Goal: Task Accomplishment & Management: Complete application form

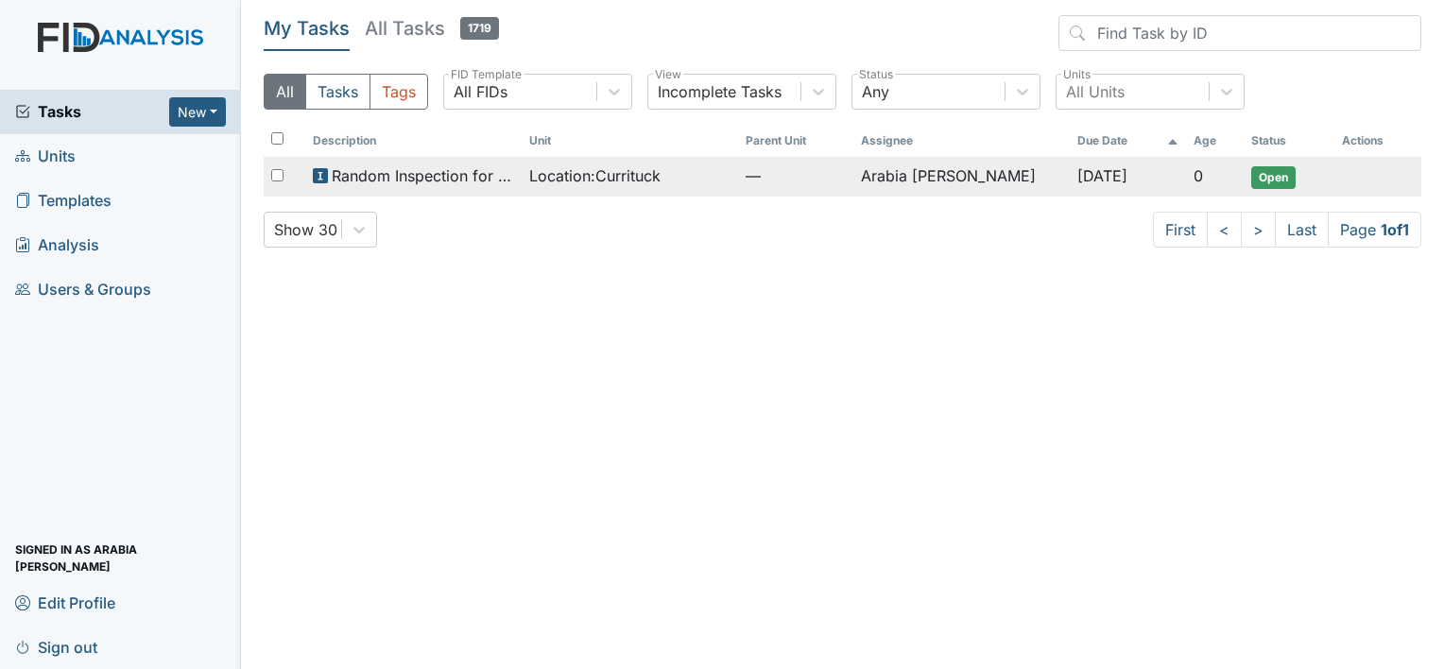
click at [478, 196] on td "Random Inspection for Evening" at bounding box center [413, 177] width 216 height 40
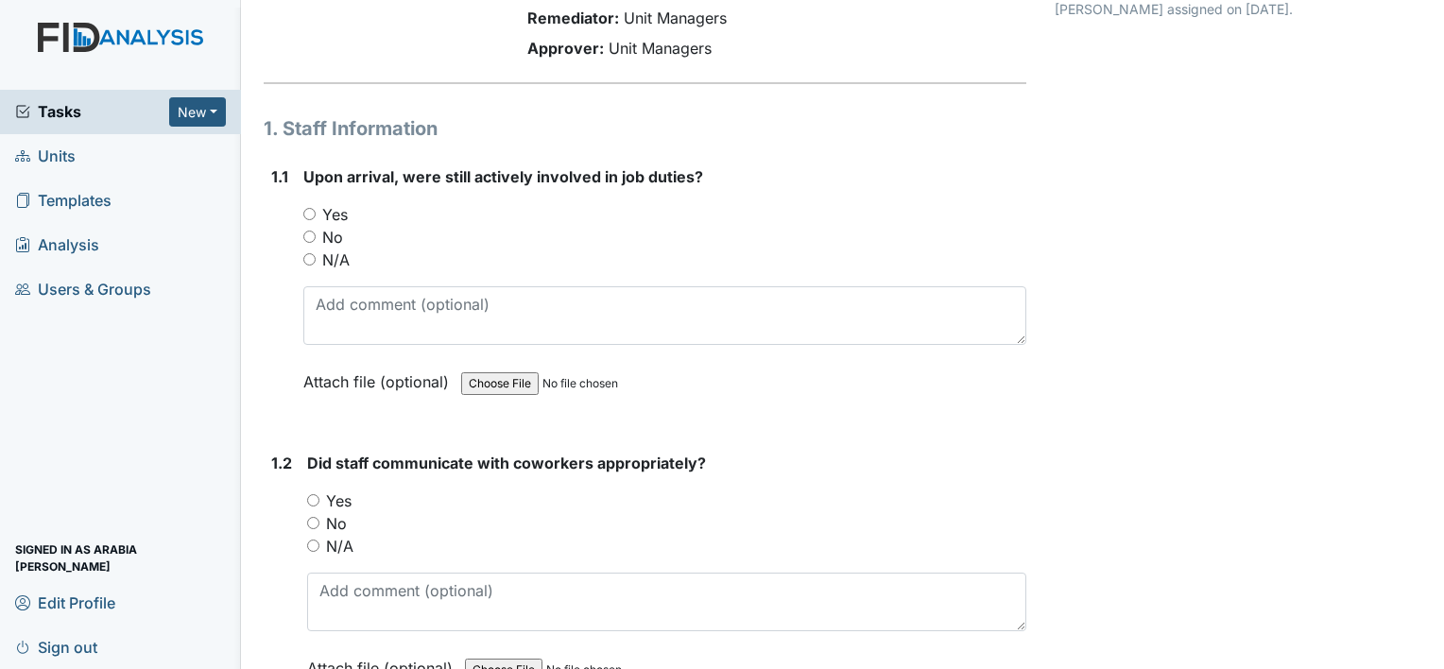
scroll to position [189, 0]
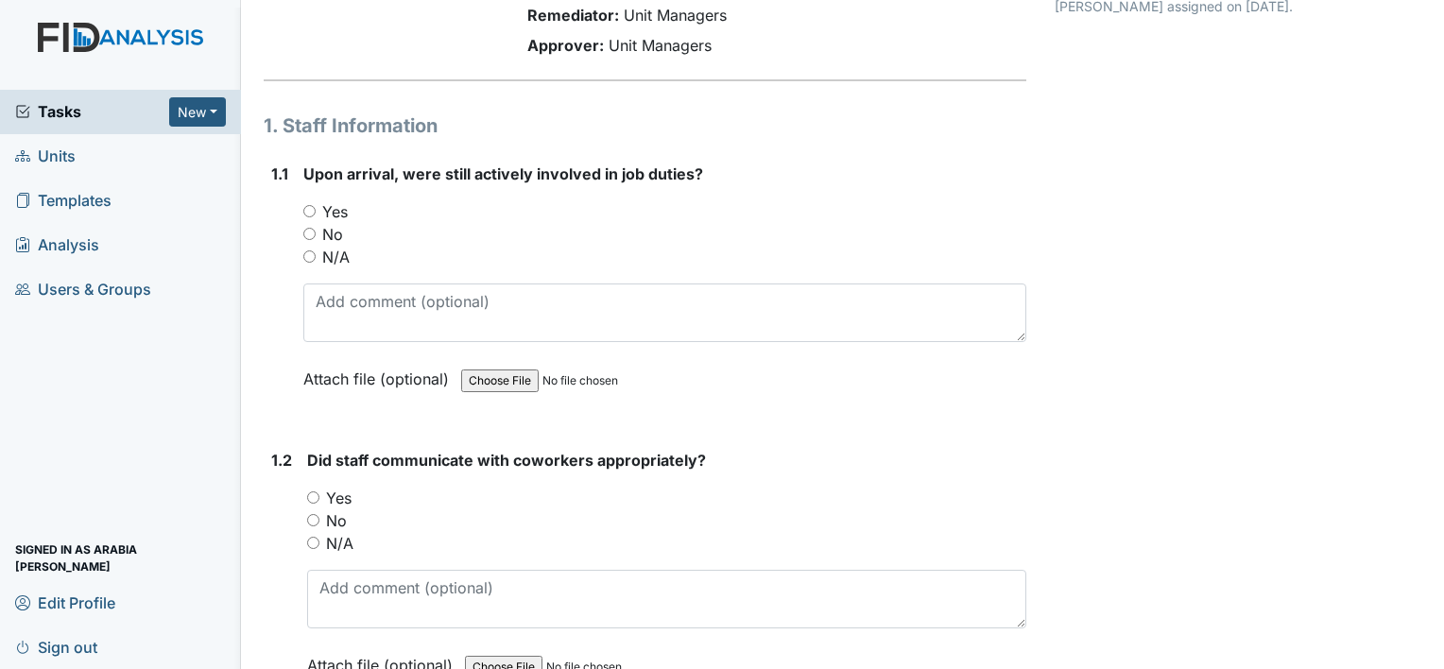
click at [331, 200] on label "Yes" at bounding box center [335, 211] width 26 height 23
click at [316, 205] on input "Yes" at bounding box center [309, 211] width 12 height 12
radio input "true"
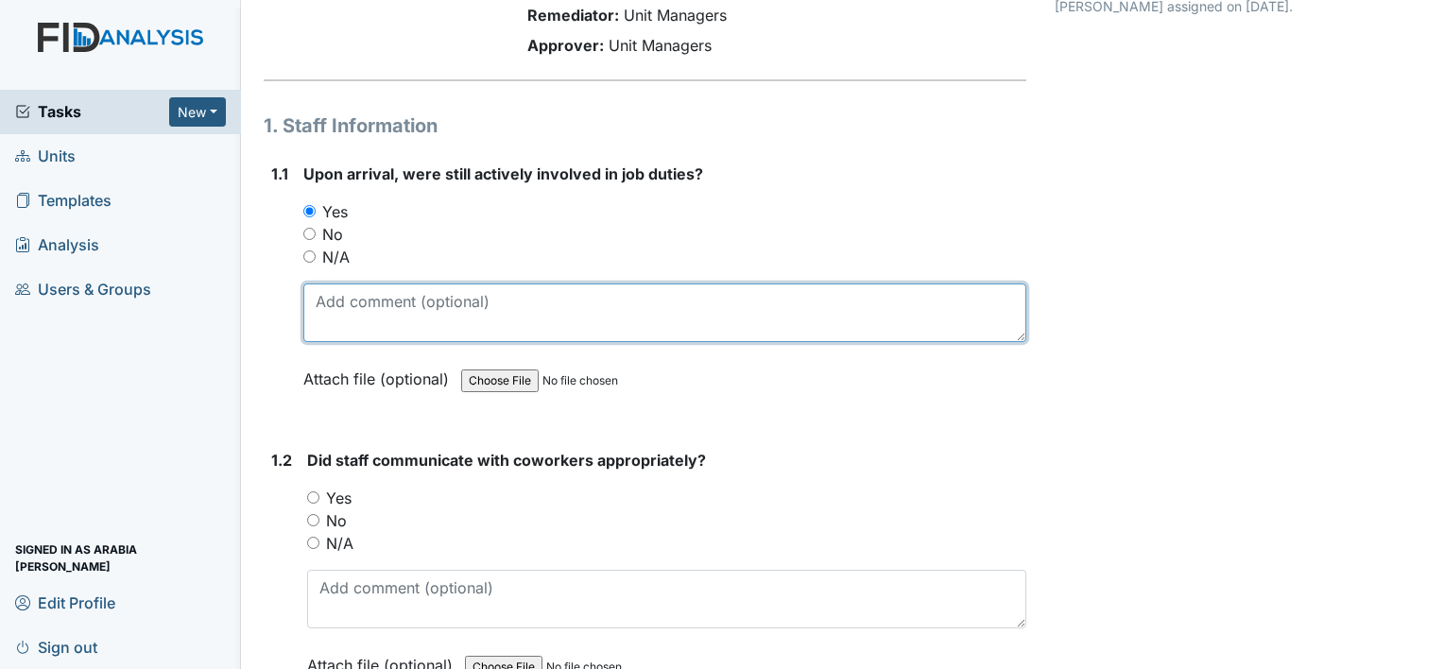
click at [367, 283] on textarea at bounding box center [664, 312] width 723 height 59
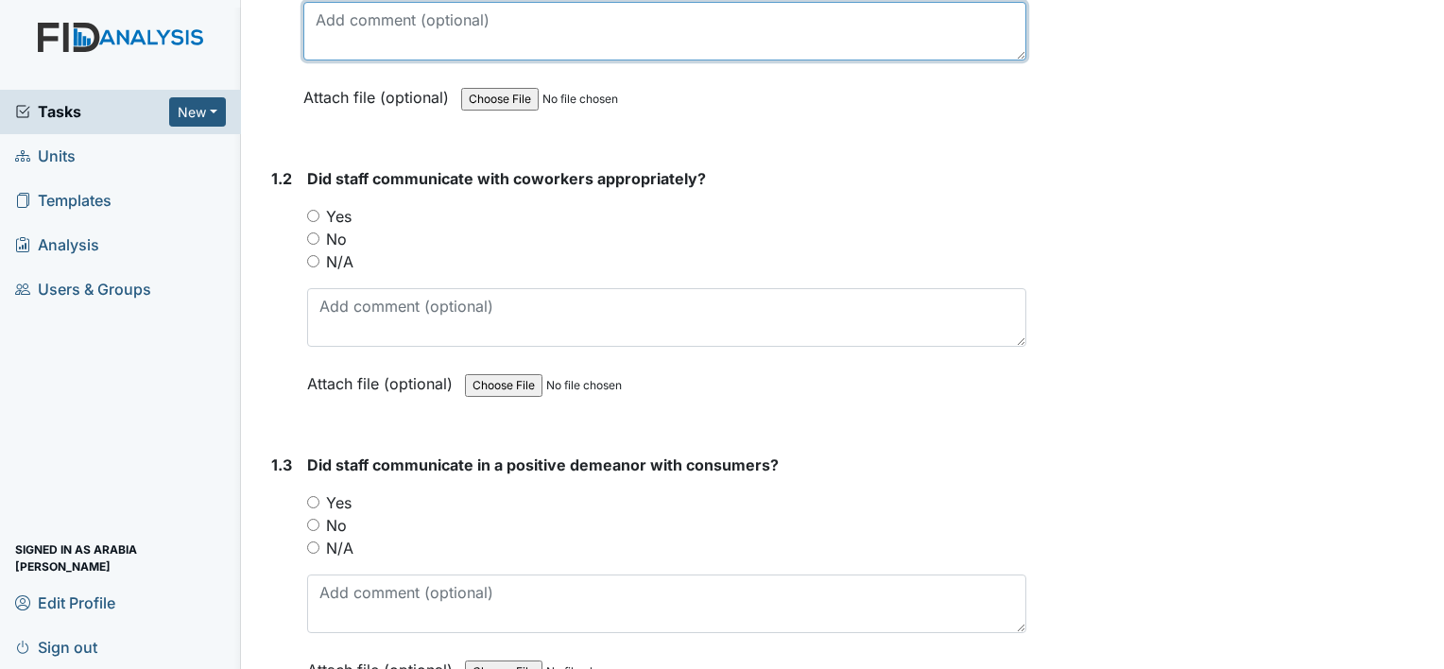
scroll to position [472, 0]
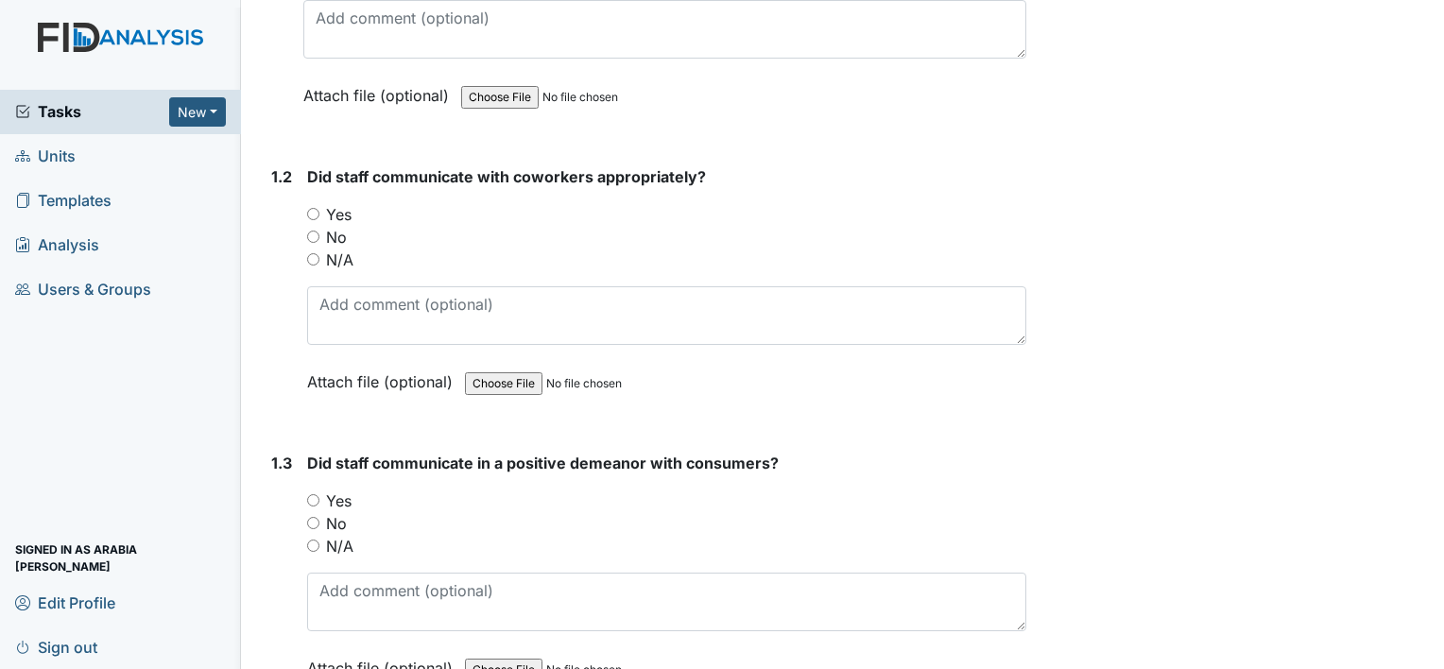
click at [344, 203] on label "Yes" at bounding box center [339, 214] width 26 height 23
click at [319, 208] on input "Yes" at bounding box center [313, 214] width 12 height 12
radio input "true"
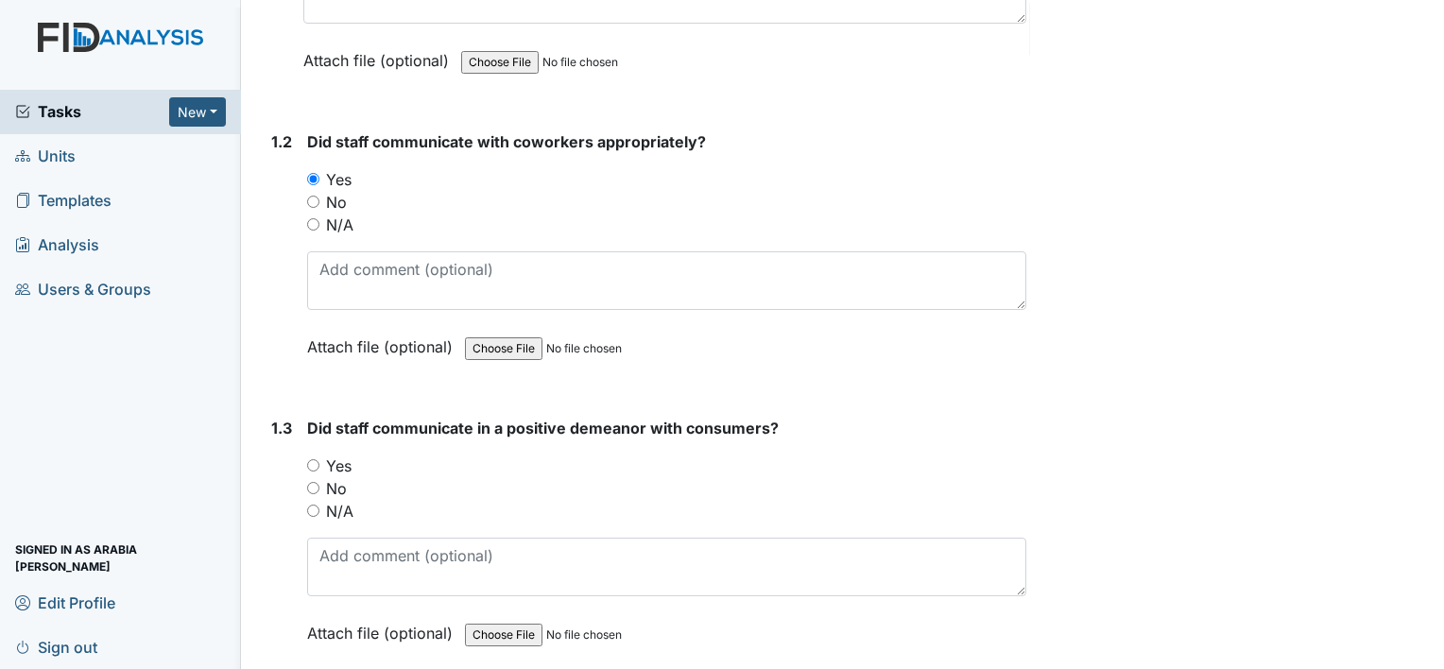
scroll to position [661, 0]
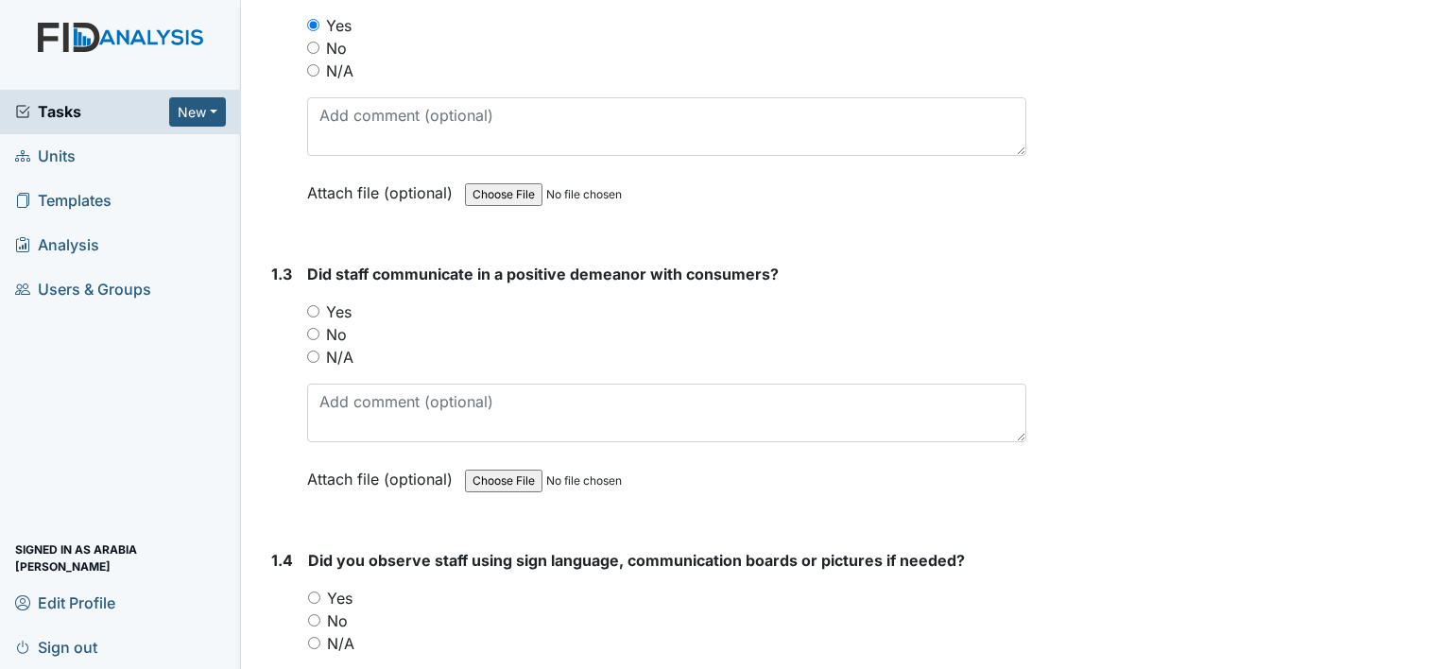
click at [453, 323] on div "No" at bounding box center [666, 334] width 719 height 23
click at [327, 301] on label "Yes" at bounding box center [339, 312] width 26 height 23
click at [319, 305] on input "Yes" at bounding box center [313, 311] width 12 height 12
radio input "true"
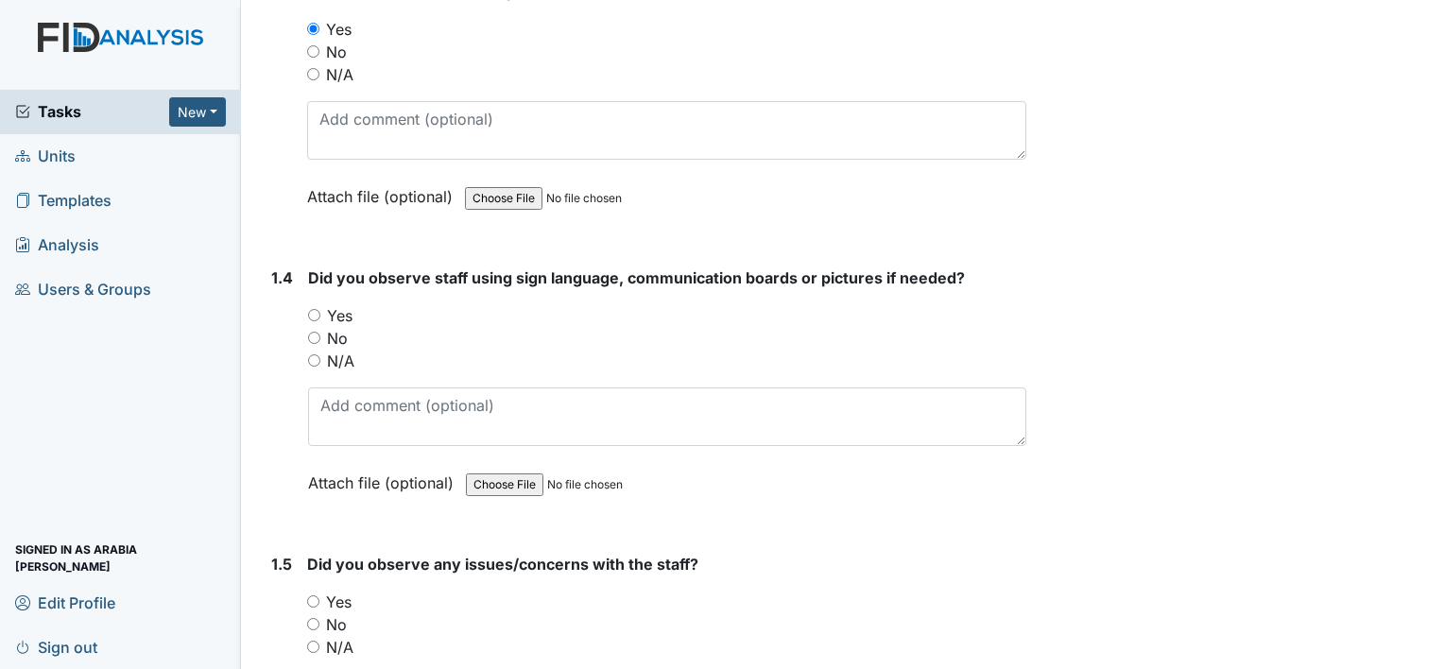
scroll to position [945, 0]
click at [336, 349] on label "N/A" at bounding box center [340, 360] width 27 height 23
click at [320, 353] on input "N/A" at bounding box center [314, 359] width 12 height 12
radio input "true"
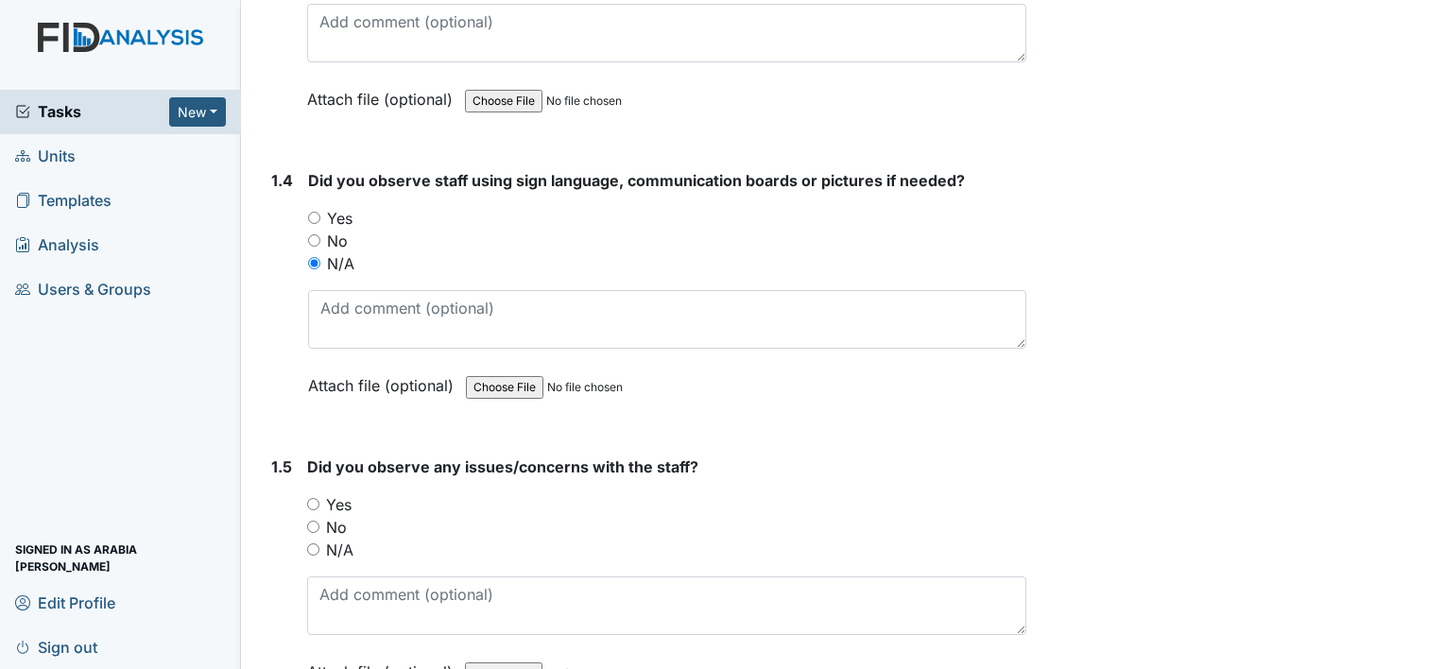
scroll to position [1039, 0]
click at [324, 232] on div "No" at bounding box center [667, 243] width 718 height 23
click at [335, 232] on label "No" at bounding box center [337, 243] width 21 height 23
click at [320, 236] on input "No" at bounding box center [314, 242] width 12 height 12
radio input "true"
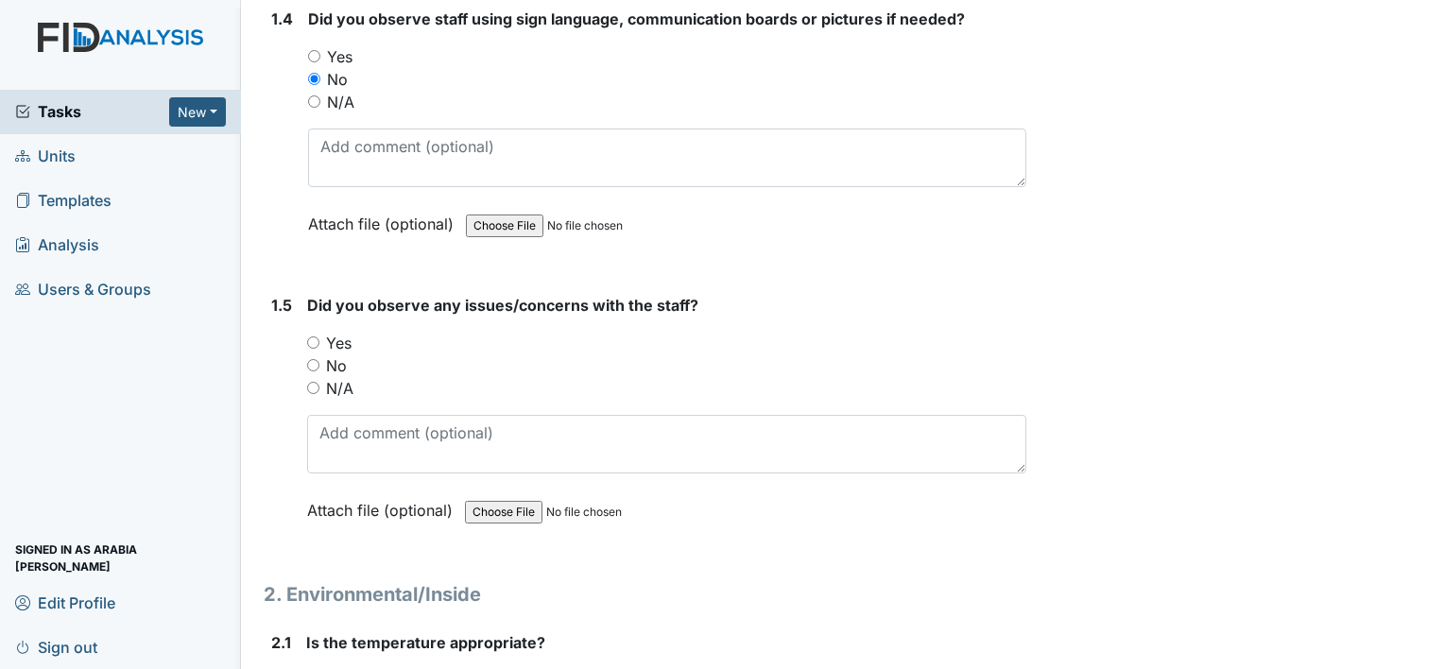
scroll to position [1228, 0]
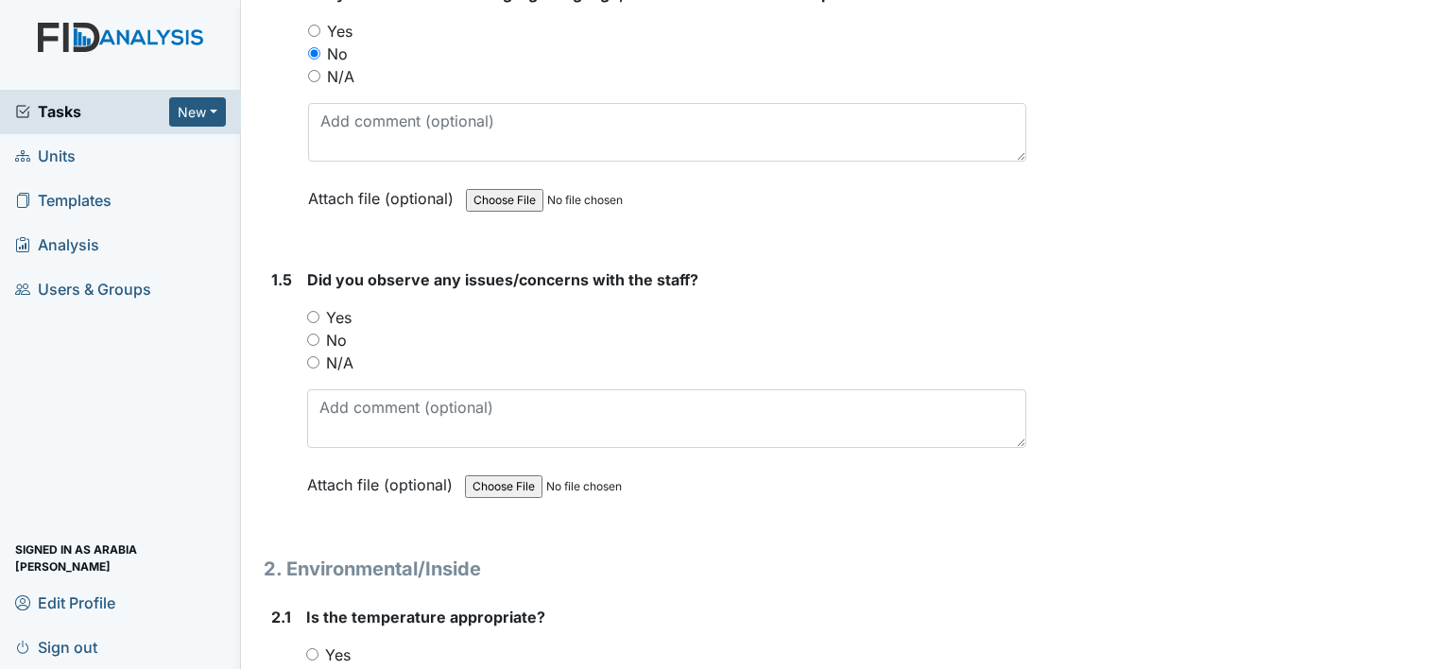
click at [315, 334] on input "No" at bounding box center [313, 340] width 12 height 12
radio input "true"
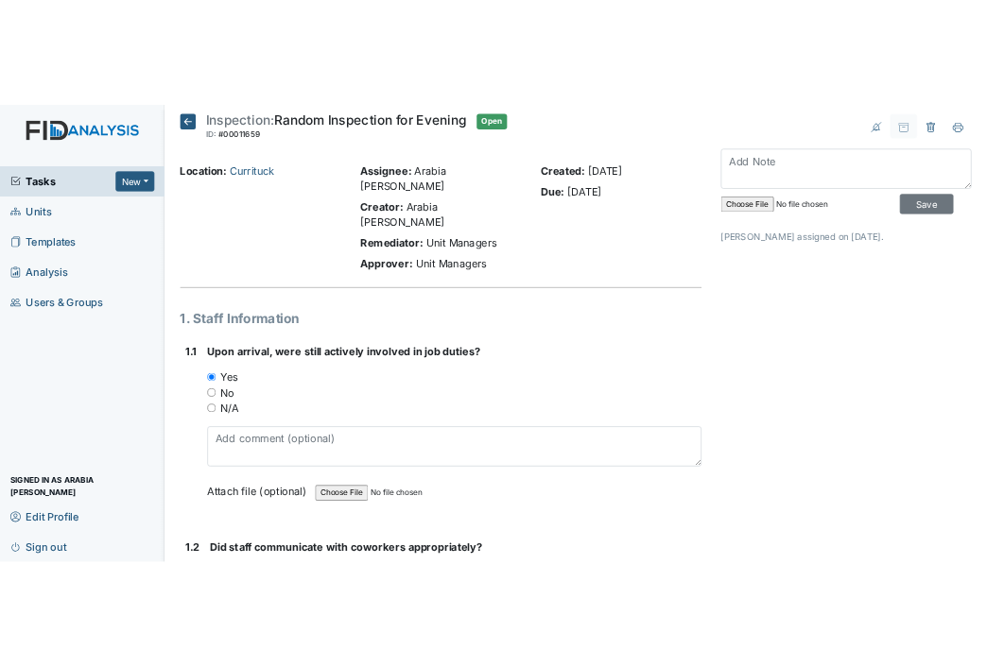
scroll to position [0, 0]
